Goal: Register for event/course

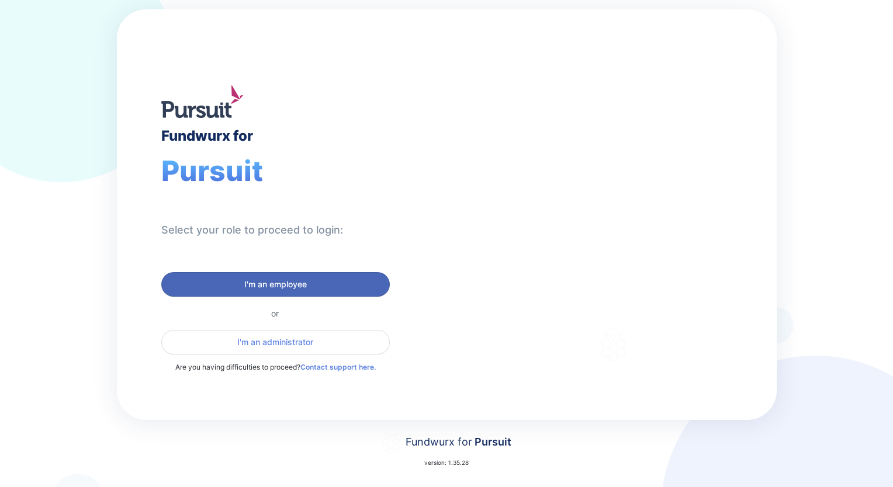
click at [296, 284] on span "I'm an employee" at bounding box center [275, 285] width 63 height 12
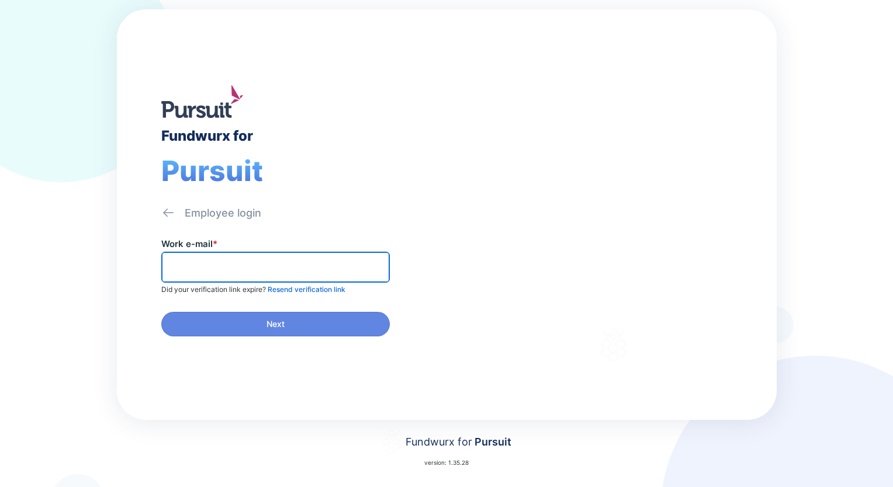
click at [317, 269] on input "text" at bounding box center [276, 267] width 218 height 18
type input "**********"
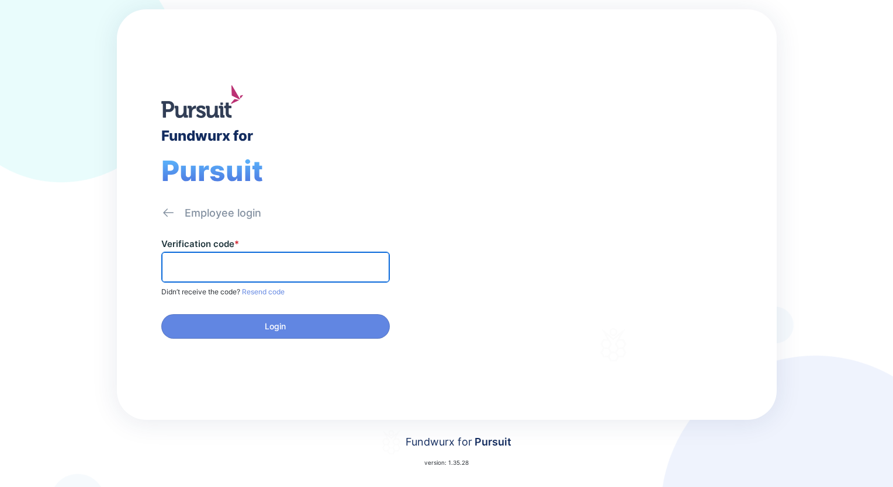
click at [317, 269] on input "text" at bounding box center [276, 267] width 218 height 18
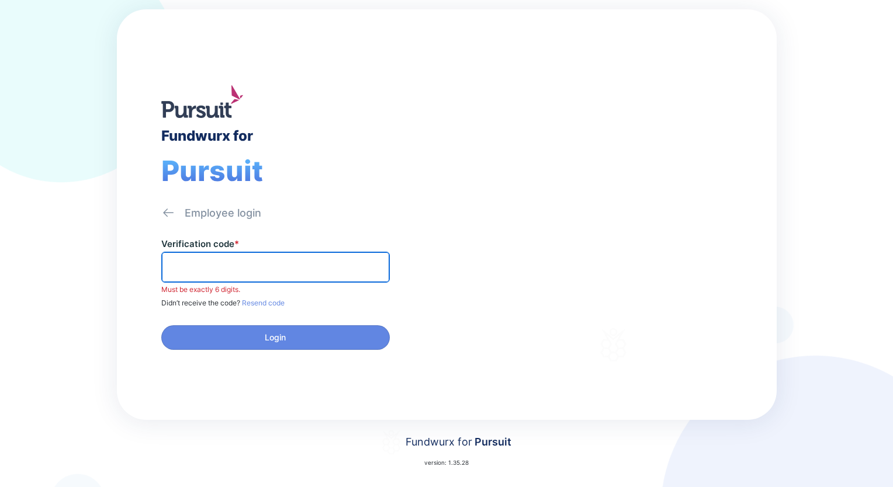
paste input "******"
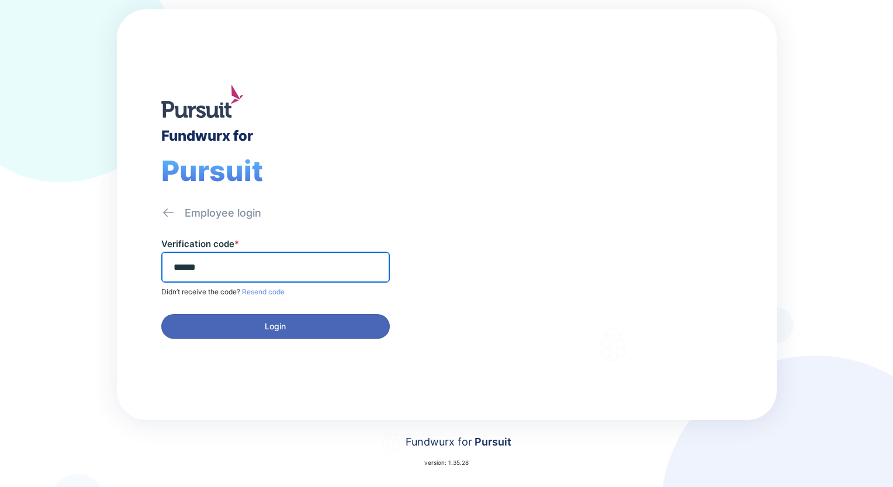
type input "******"
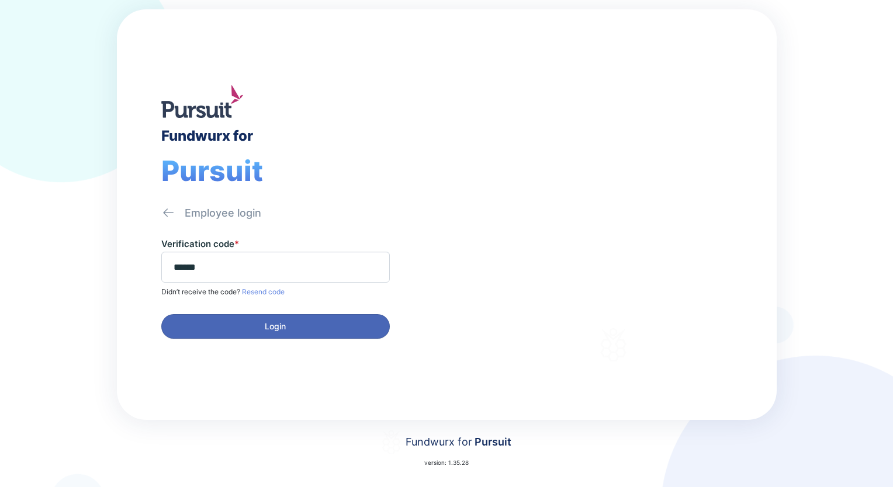
click at [313, 315] on button "Login" at bounding box center [275, 326] width 228 height 25
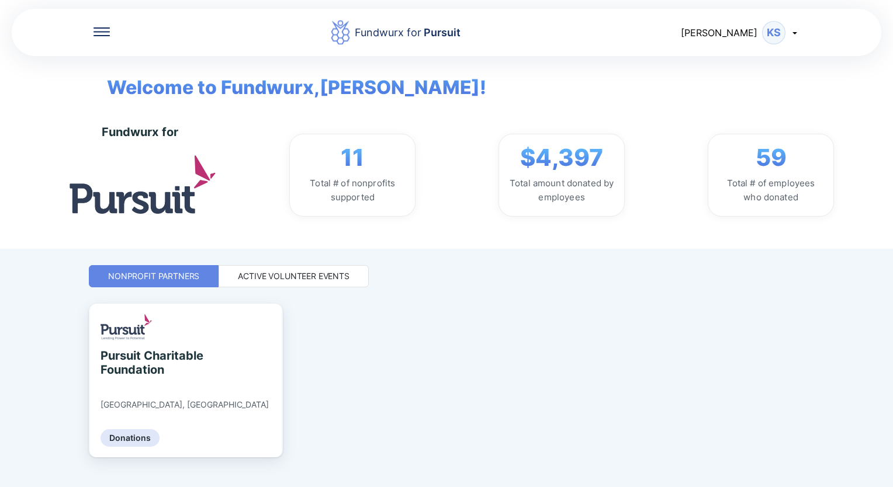
scroll to position [19, 0]
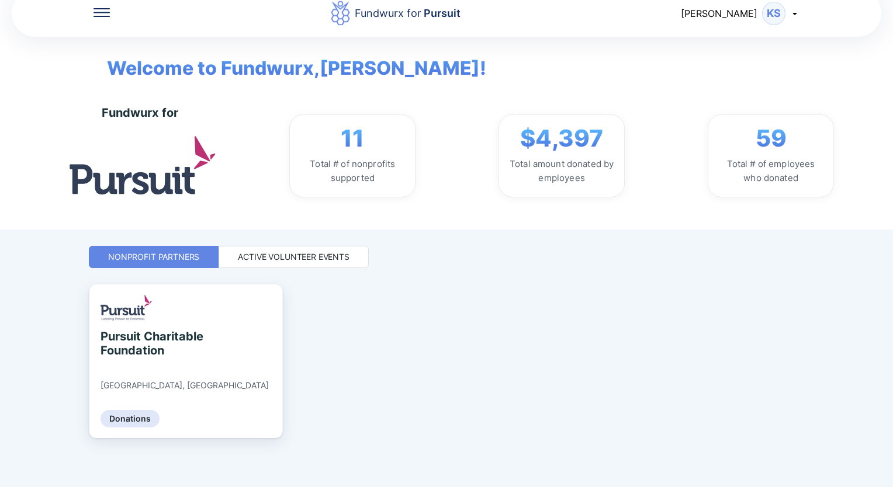
click at [285, 257] on div "Active Volunteer Events" at bounding box center [294, 257] width 112 height 12
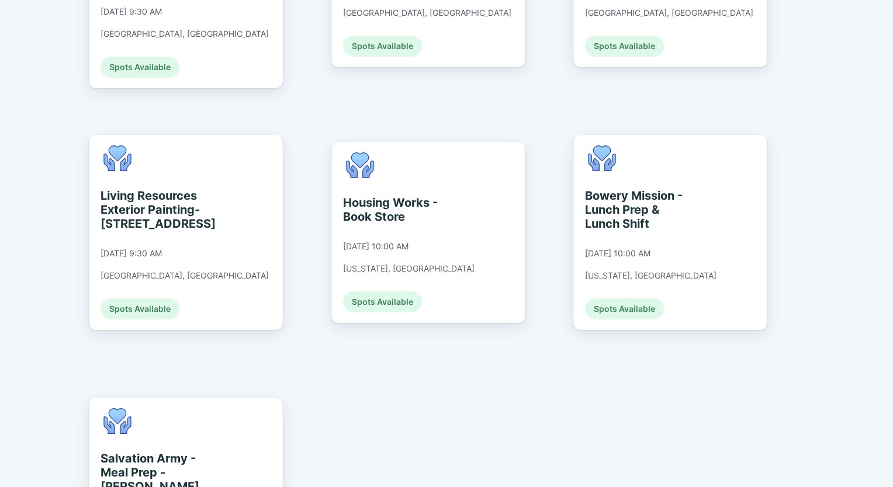
scroll to position [1305, 0]
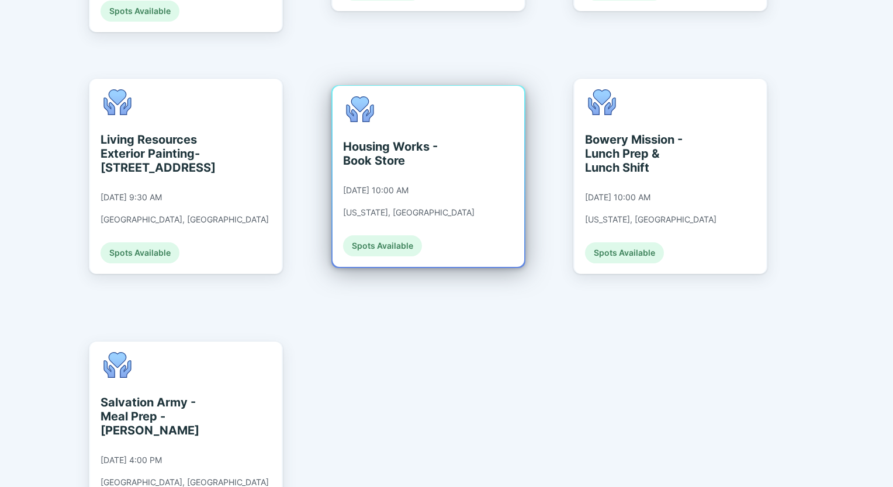
click at [395, 106] on div "Housing Works - Book Store [DATE] 10:00 AM [US_STATE], [GEOGRAPHIC_DATA] Spots …" at bounding box center [408, 176] width 131 height 160
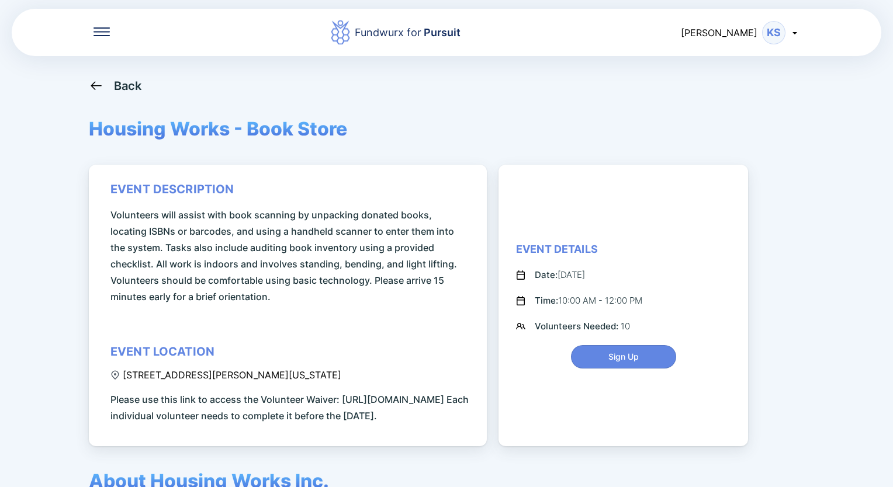
scroll to position [58, 0]
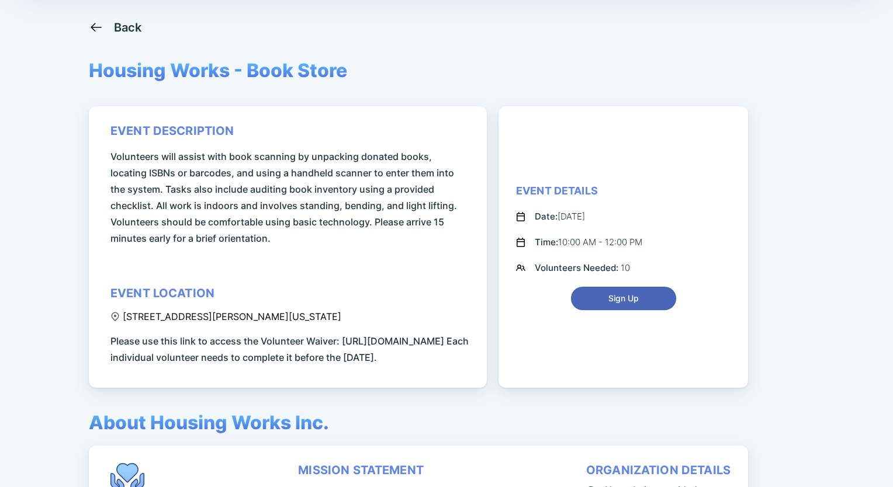
click at [632, 304] on span "Sign Up" at bounding box center [623, 299] width 30 height 12
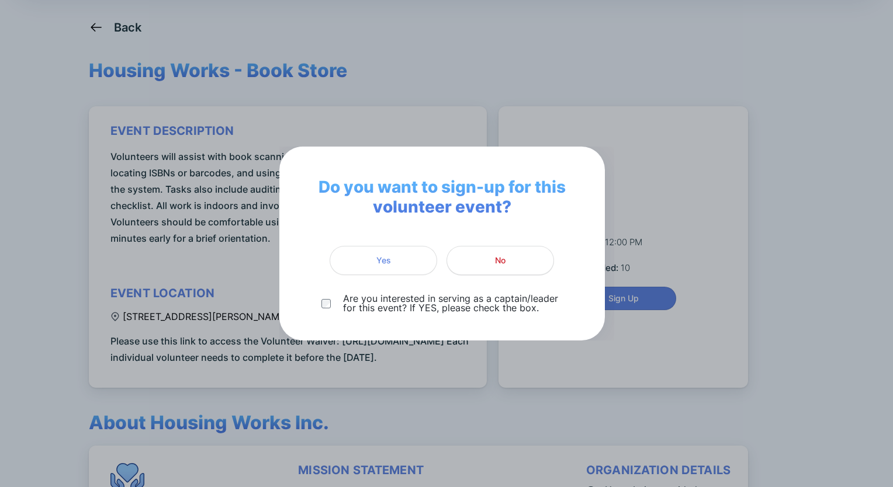
click at [516, 264] on span "No" at bounding box center [500, 261] width 92 height 12
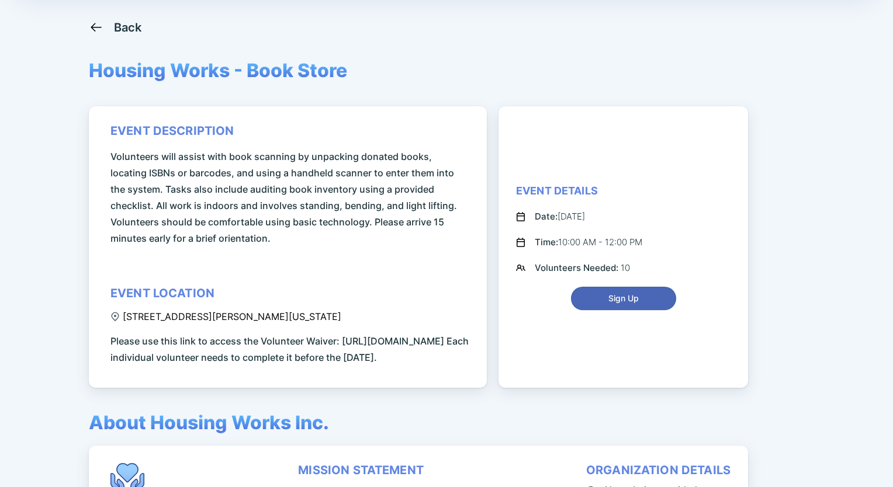
click at [643, 304] on span "Sign Up" at bounding box center [623, 299] width 90 height 12
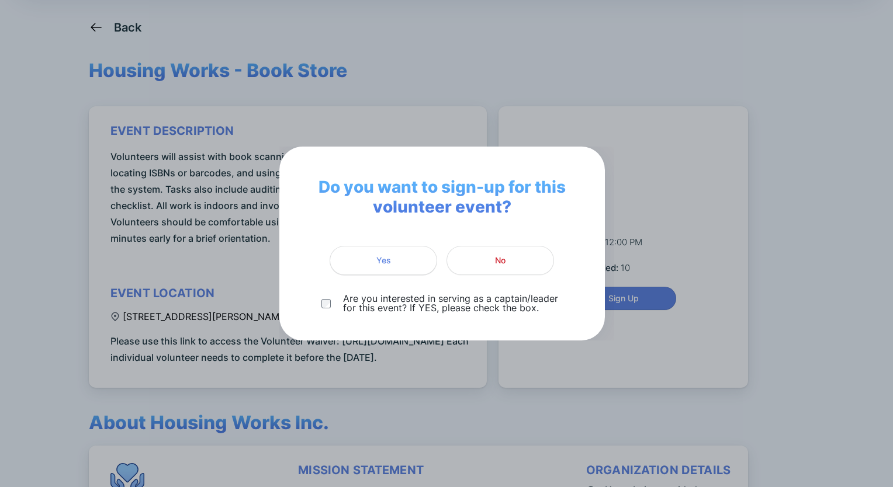
click at [396, 268] on button "Yes" at bounding box center [384, 260] width 108 height 29
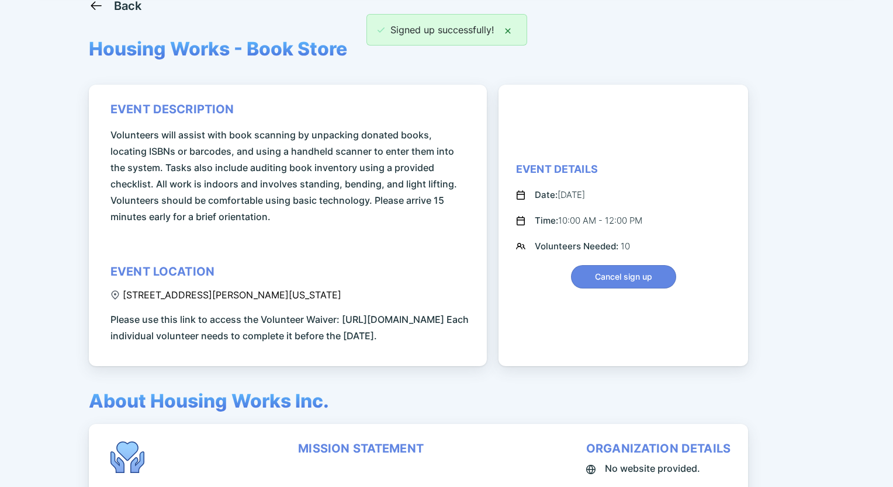
scroll to position [93, 0]
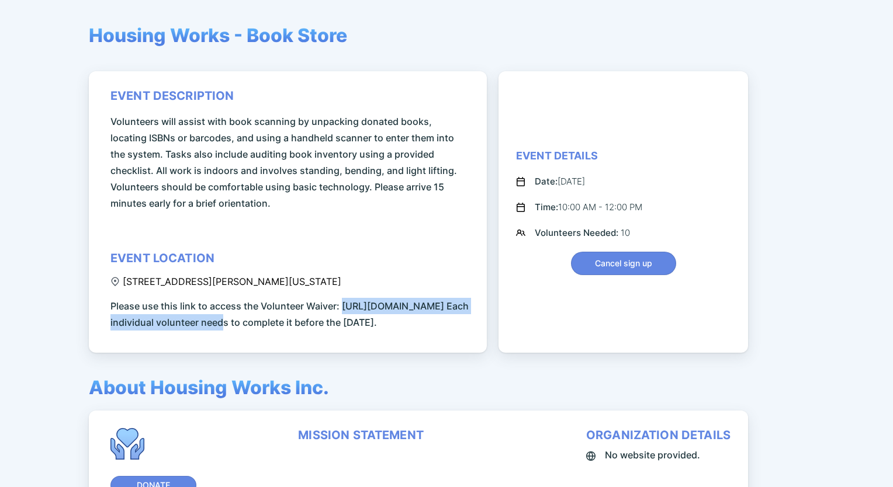
drag, startPoint x: 344, startPoint y: 320, endPoint x: 96, endPoint y: 324, distance: 248.4
click at [96, 324] on div "event description Volunteers will assist with book scanning by unpacking donate…" at bounding box center [288, 212] width 398 height 282
drag, startPoint x: 96, startPoint y: 324, endPoint x: 129, endPoint y: 325, distance: 32.7
copy span "[URL][DOMAIN_NAME]"
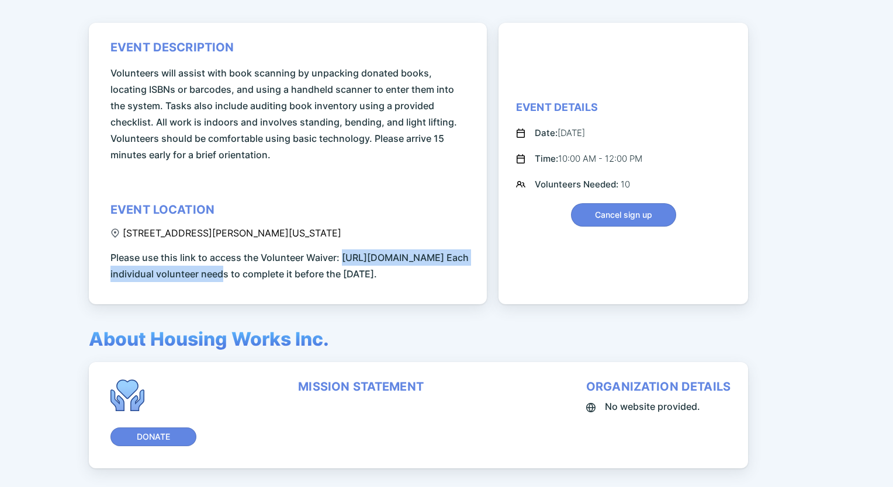
scroll to position [210, 0]
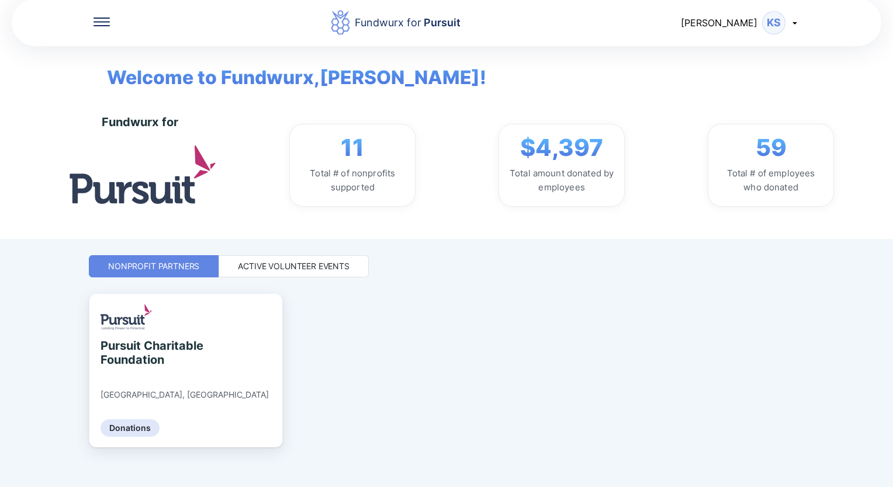
scroll to position [19, 0]
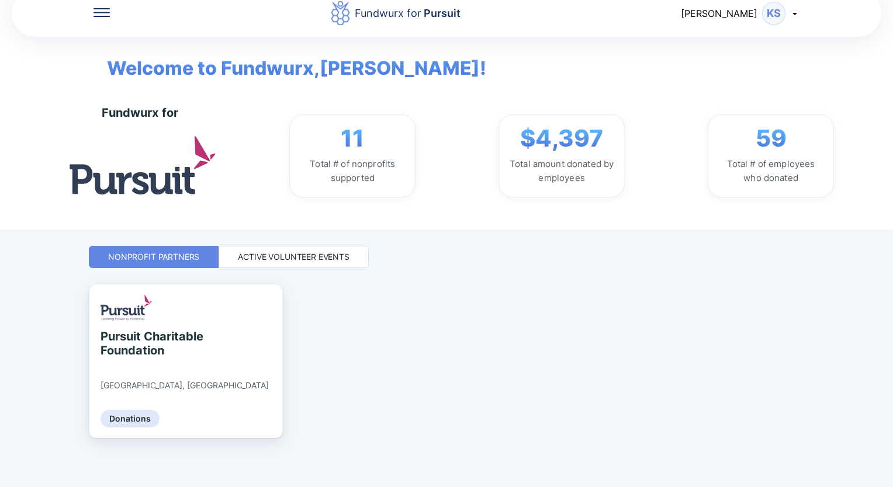
click at [331, 260] on div "Active Volunteer Events" at bounding box center [294, 257] width 112 height 12
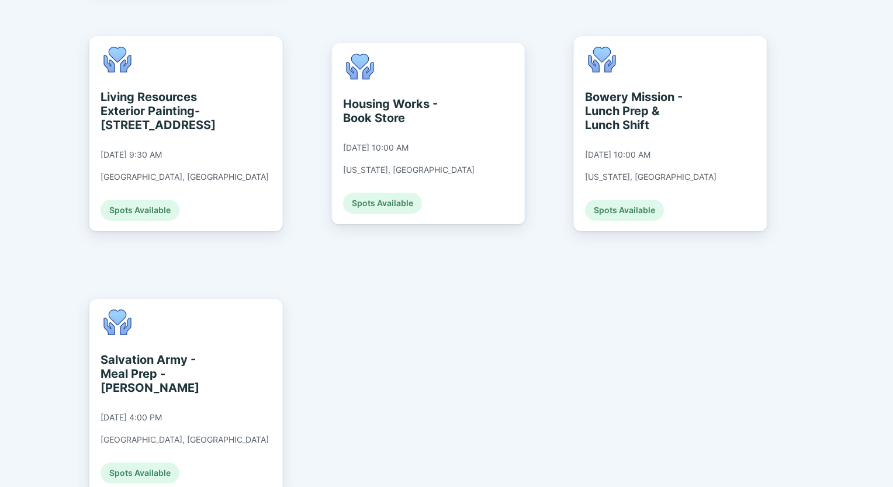
scroll to position [1289, 0]
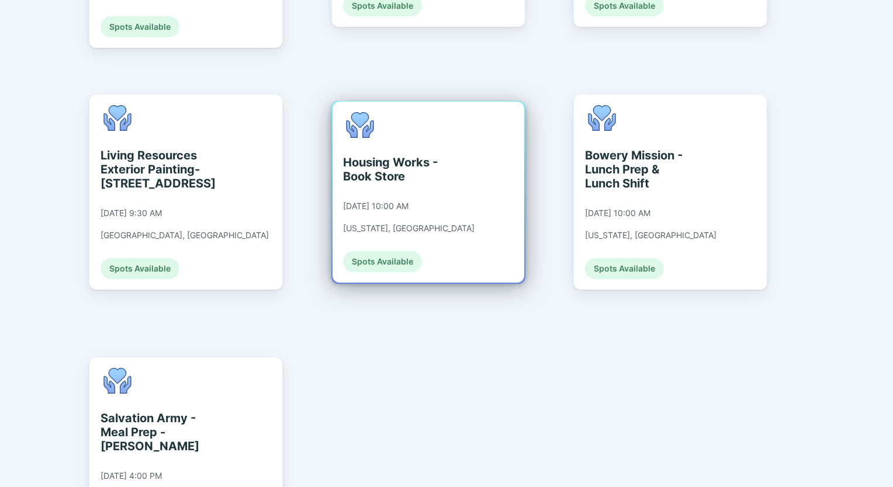
click at [424, 164] on div "Housing Works - Book Store [DATE] 10:00 AM [US_STATE], [GEOGRAPHIC_DATA] Spots …" at bounding box center [408, 192] width 131 height 160
